Goal: Transaction & Acquisition: Purchase product/service

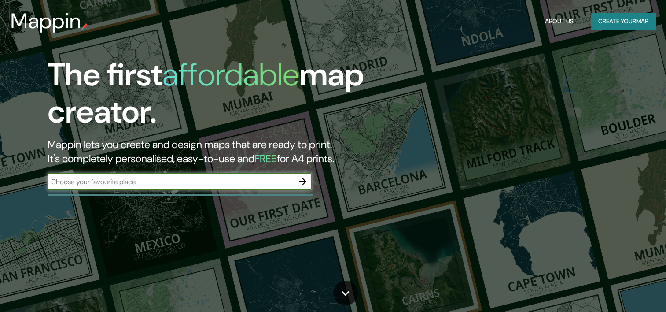
click at [243, 185] on input "text" at bounding box center [171, 181] width 246 height 10
click at [261, 182] on input "[GEOGRAPHIC_DATA]" at bounding box center [171, 181] width 246 height 10
type input "M"
type input "cancun"
click at [306, 181] on icon "button" at bounding box center [303, 181] width 11 height 11
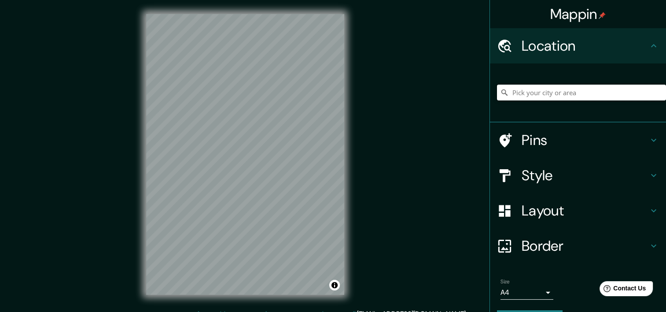
click at [590, 98] on input "Pick your city or area" at bounding box center [581, 93] width 169 height 16
type input "Cancún, [PERSON_NAME][GEOGRAPHIC_DATA], [GEOGRAPHIC_DATA]"
click at [345, 132] on div "© Mapbox © OpenStreetMap Improve this map" at bounding box center [245, 154] width 226 height 309
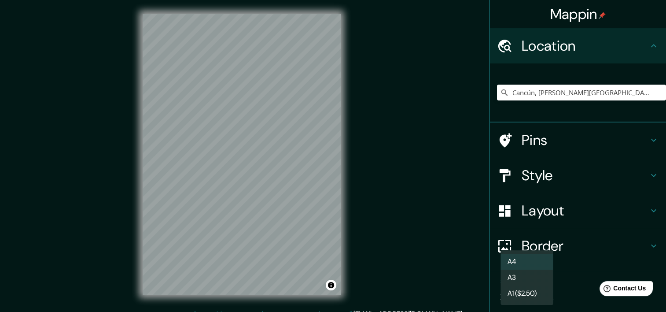
drag, startPoint x: 542, startPoint y: 292, endPoint x: 539, endPoint y: 296, distance: 4.7
click at [542, 293] on body "Mappin Location [GEOGRAPHIC_DATA], [PERSON_NAME][GEOGRAPHIC_DATA], [GEOGRAPHIC_…" at bounding box center [333, 156] width 666 height 312
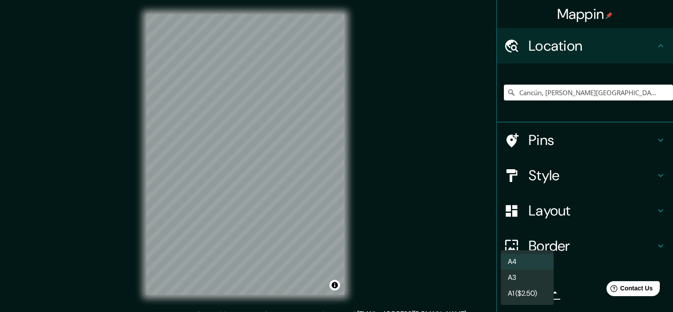
click at [525, 280] on li "A3" at bounding box center [526, 277] width 53 height 16
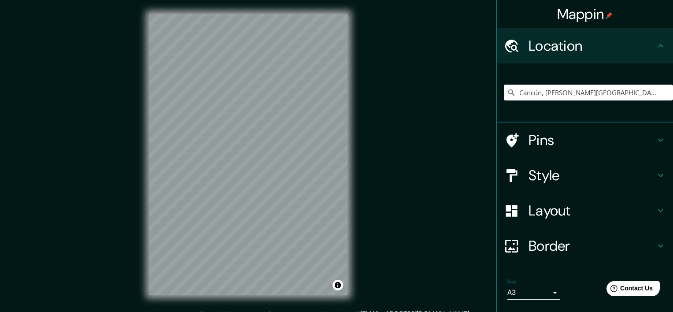
click at [534, 289] on body "Mappin Location [GEOGRAPHIC_DATA], [PERSON_NAME][GEOGRAPHIC_DATA], [GEOGRAPHIC_…" at bounding box center [336, 156] width 673 height 312
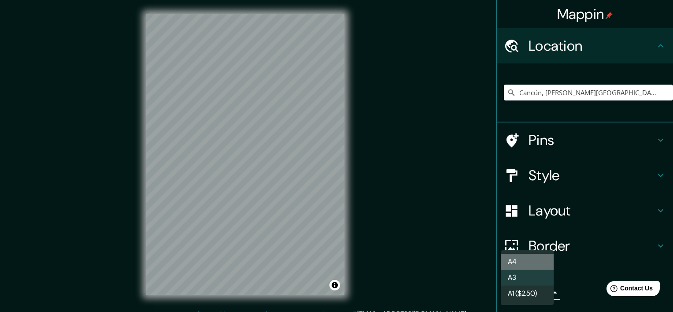
click at [536, 265] on li "A4" at bounding box center [526, 262] width 53 height 16
type input "single"
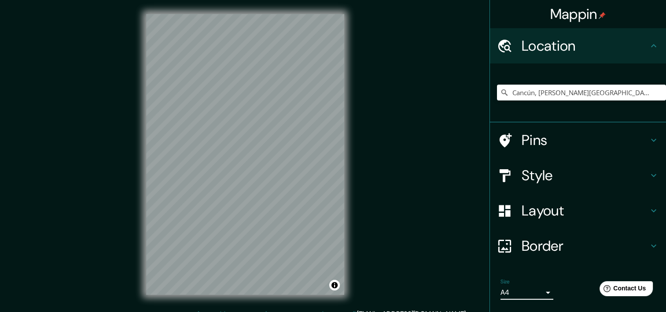
click at [571, 177] on h4 "Style" at bounding box center [585, 175] width 127 height 18
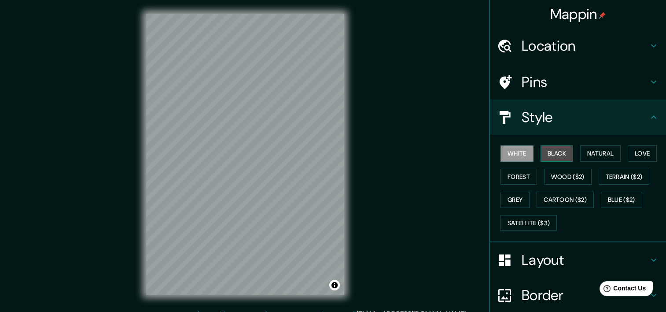
click at [555, 154] on button "Black" at bounding box center [557, 153] width 33 height 16
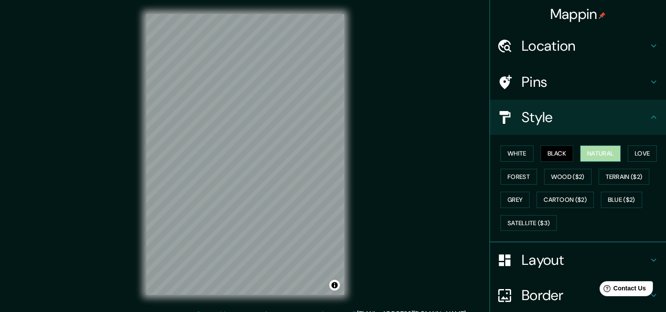
click at [585, 157] on button "Natural" at bounding box center [600, 153] width 40 height 16
click at [632, 151] on button "Love" at bounding box center [642, 153] width 29 height 16
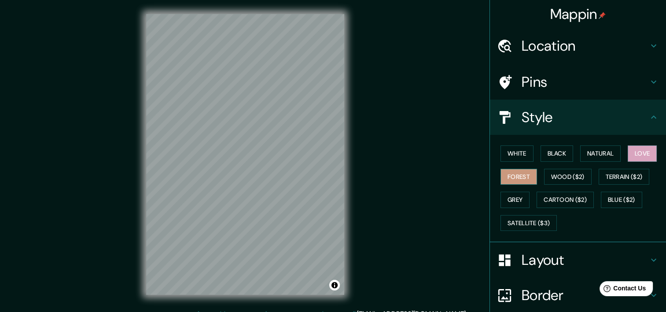
click at [519, 173] on button "Forest" at bounding box center [518, 177] width 37 height 16
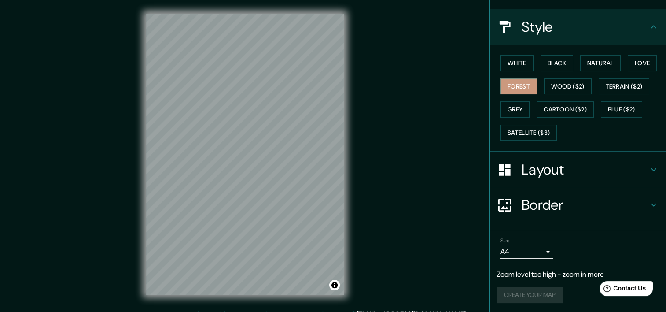
scroll to position [73, 0]
